Goal: Task Accomplishment & Management: Use online tool/utility

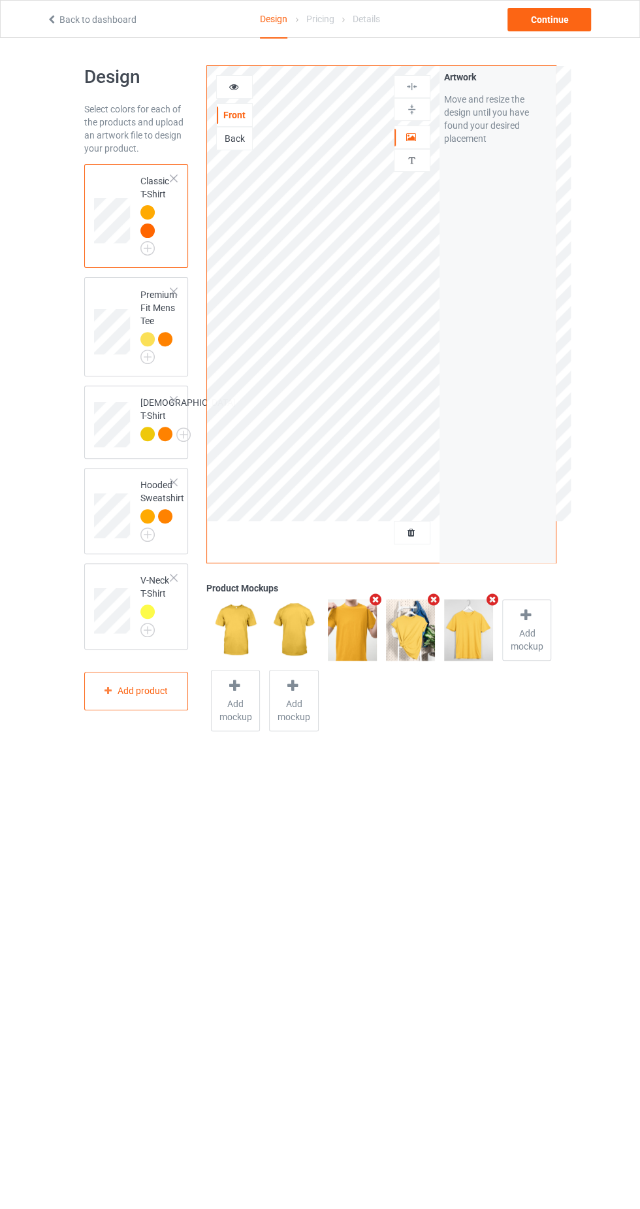
click at [423, 532] on div at bounding box center [412, 532] width 35 height 13
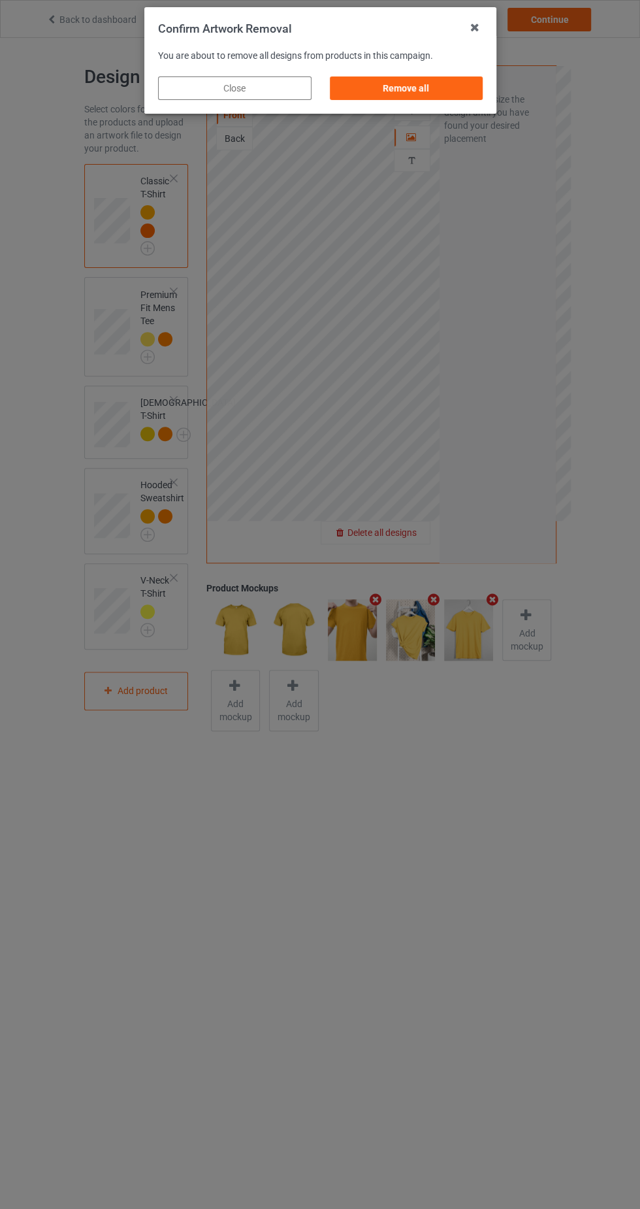
click at [447, 88] on div "Remove all" at bounding box center [406, 88] width 154 height 24
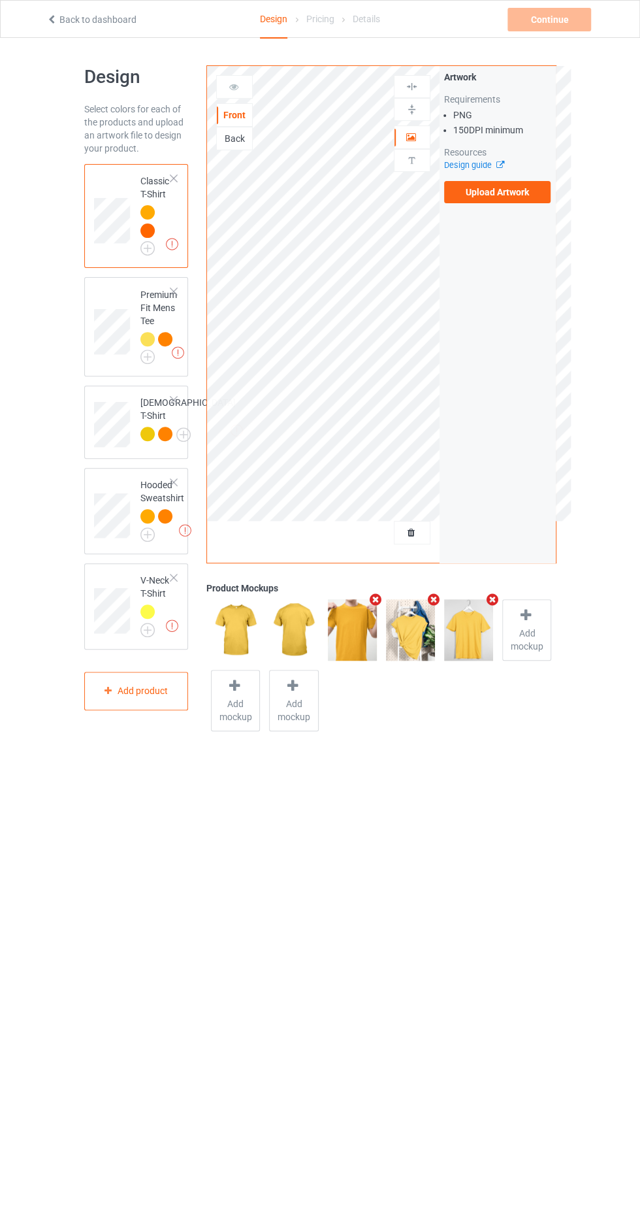
click at [515, 194] on label "Upload Artwork" at bounding box center [497, 192] width 107 height 22
click at [0, 0] on input "Upload Artwork" at bounding box center [0, 0] width 0 height 0
click at [514, 189] on label "Upload Artwork" at bounding box center [497, 192] width 107 height 22
click at [0, 0] on input "Upload Artwork" at bounding box center [0, 0] width 0 height 0
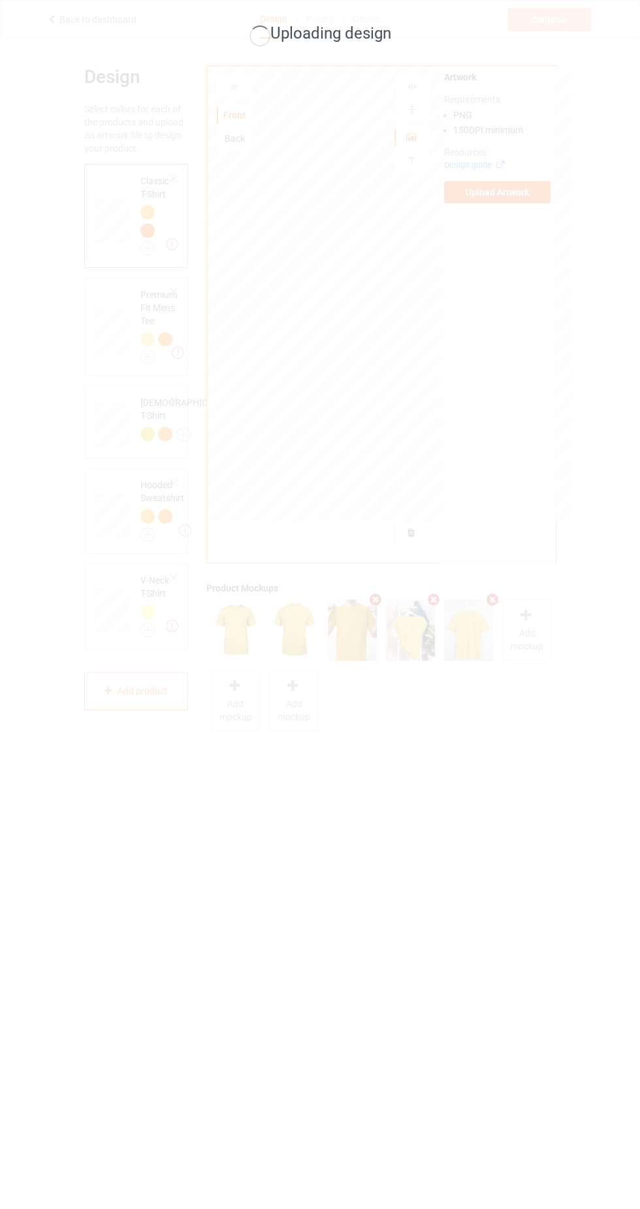
click at [155, 1114] on div "Uploading design" at bounding box center [320, 604] width 640 height 1209
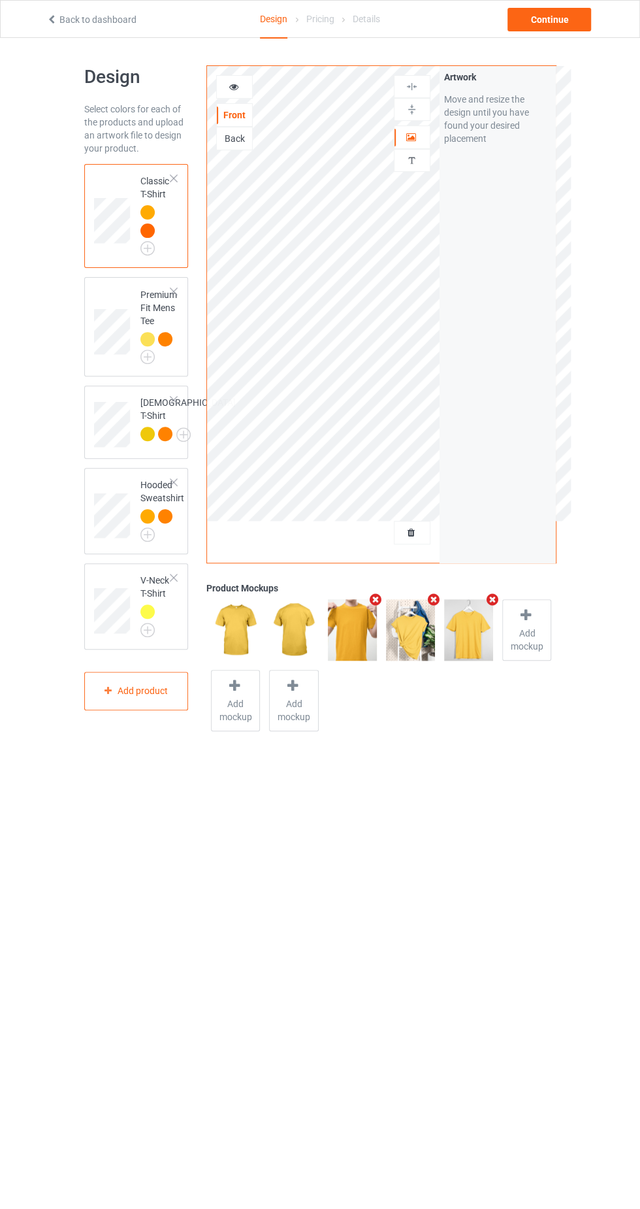
click at [410, 530] on icon at bounding box center [411, 530] width 11 height 9
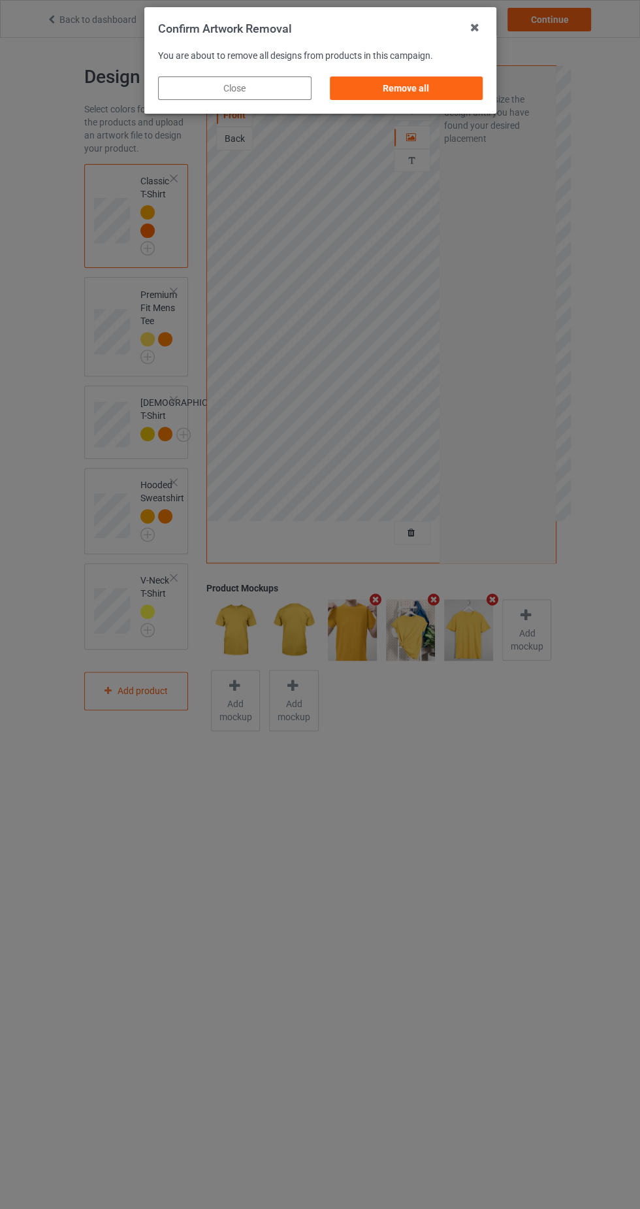
click at [432, 98] on div "Remove all" at bounding box center [406, 88] width 154 height 24
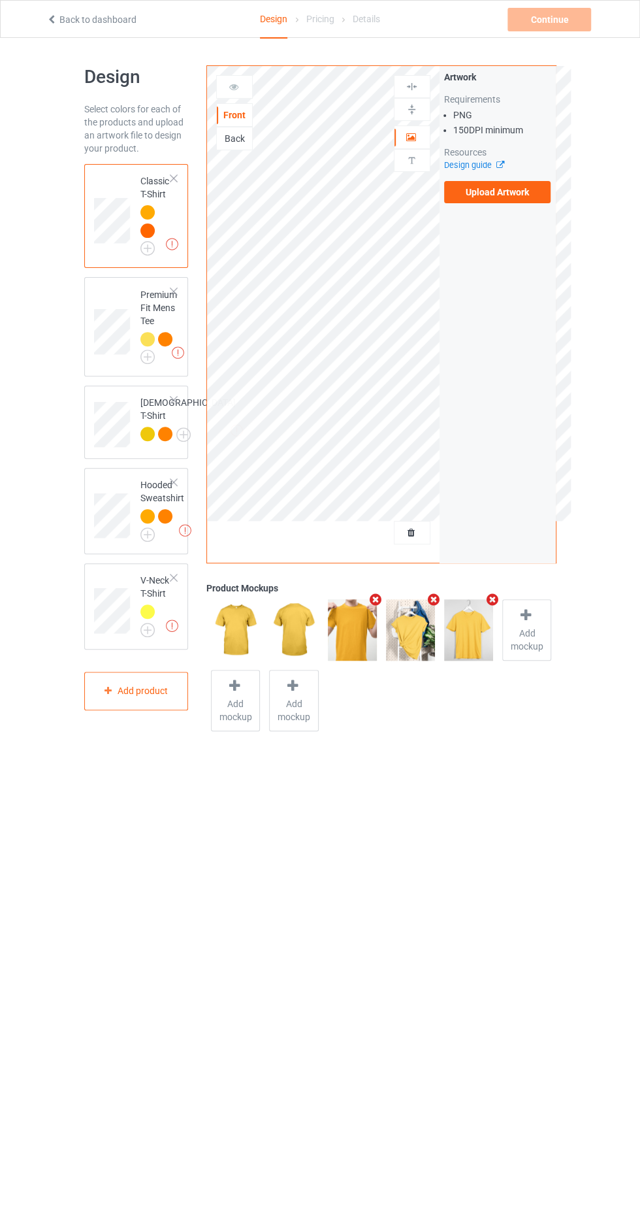
click at [60, 44] on div "Design Select colors for each of the products and upload an artwork file to des…" at bounding box center [320, 400] width 640 height 725
click at [43, 43] on div "Design Select colors for each of the products and upload an artwork file to des…" at bounding box center [320, 400] width 640 height 725
click at [53, 21] on icon at bounding box center [51, 17] width 11 height 9
